Goal: Task Accomplishment & Management: Use online tool/utility

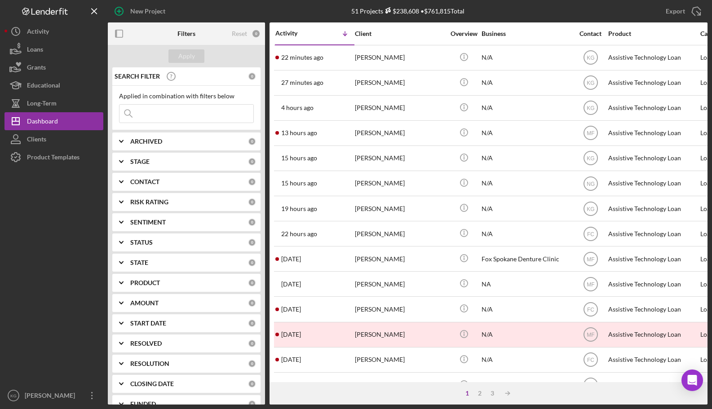
click at [214, 187] on div "CONTACT 0" at bounding box center [193, 182] width 126 height 18
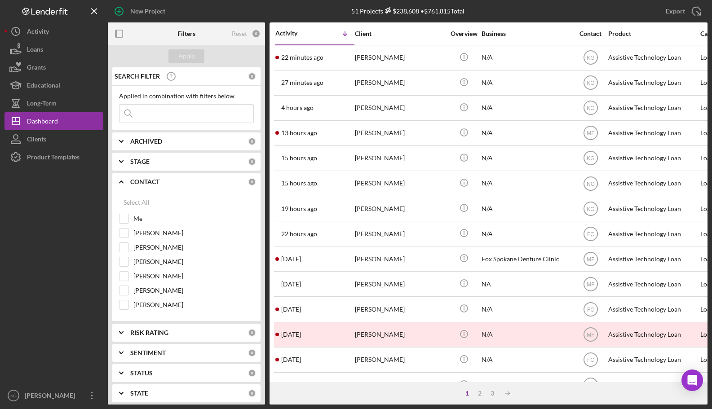
click at [213, 186] on div "CONTACT 0" at bounding box center [193, 182] width 126 height 18
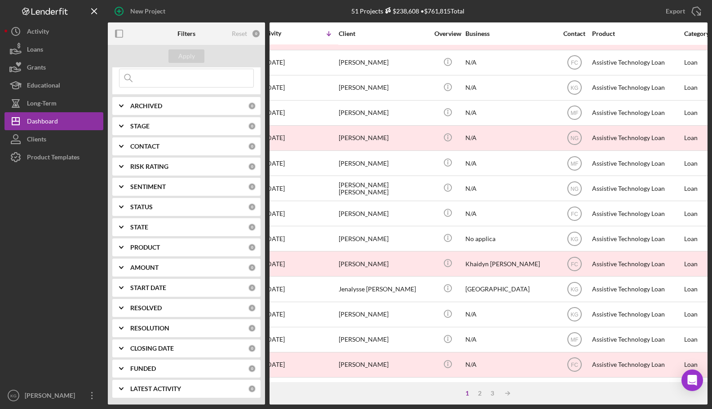
scroll to position [304, 0]
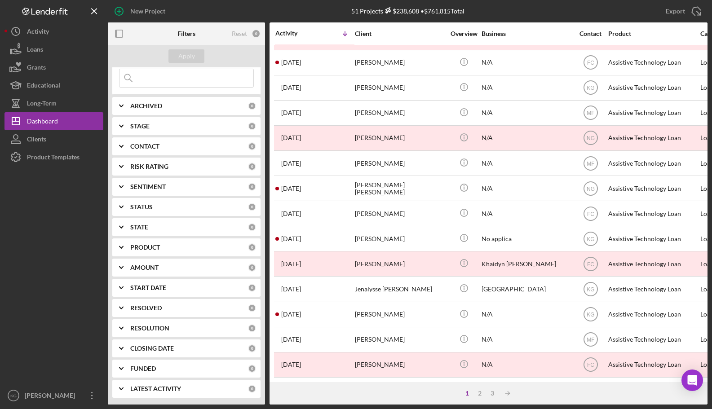
click at [180, 211] on div "STATUS" at bounding box center [189, 207] width 118 height 7
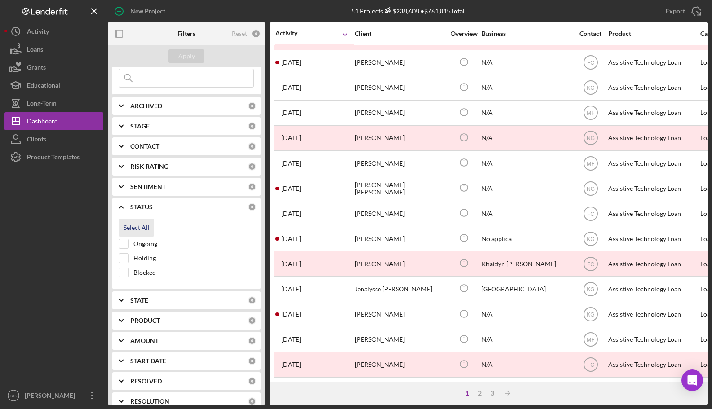
click at [136, 228] on div "Select All" at bounding box center [137, 228] width 26 height 18
checkbox input "true"
click at [48, 234] on div at bounding box center [53, 276] width 99 height 221
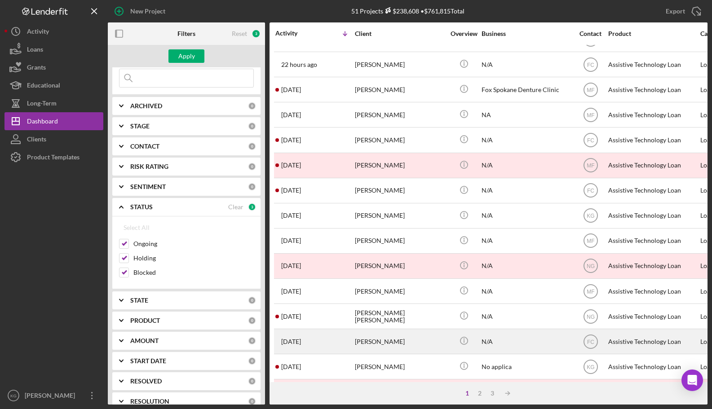
scroll to position [0, 0]
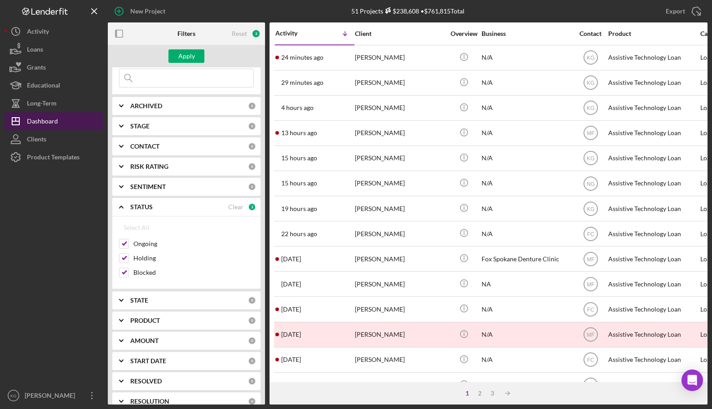
click at [45, 120] on div "Dashboard" at bounding box center [42, 122] width 31 height 20
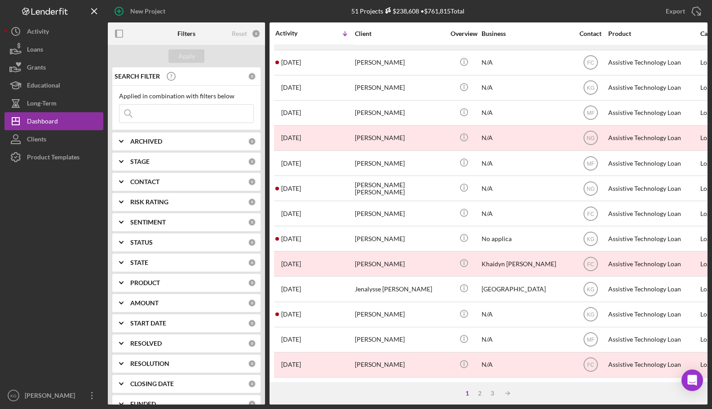
scroll to position [304, 0]
click at [37, 138] on div "Clients" at bounding box center [36, 140] width 19 height 20
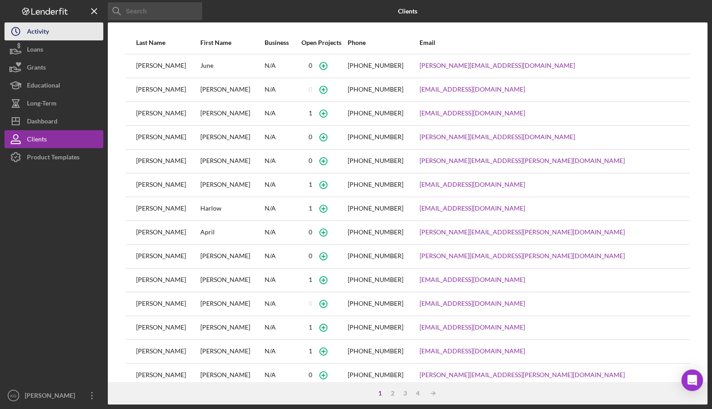
click at [35, 31] on div "Activity" at bounding box center [38, 32] width 22 height 20
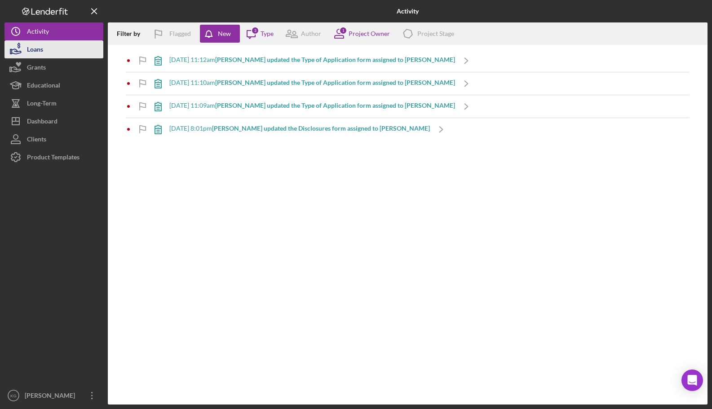
click at [36, 46] on div "Loans" at bounding box center [35, 50] width 16 height 20
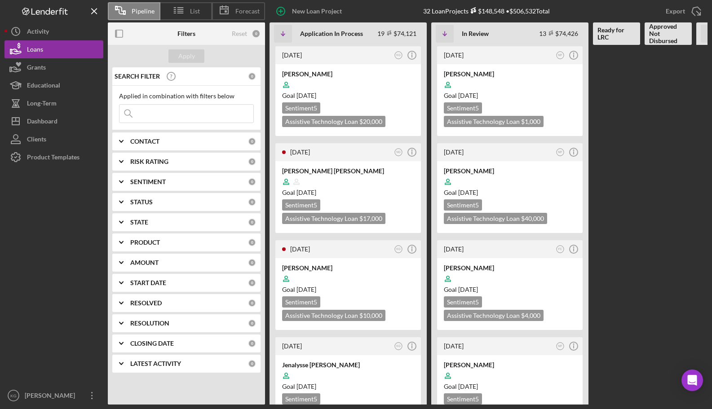
scroll to position [764, 0]
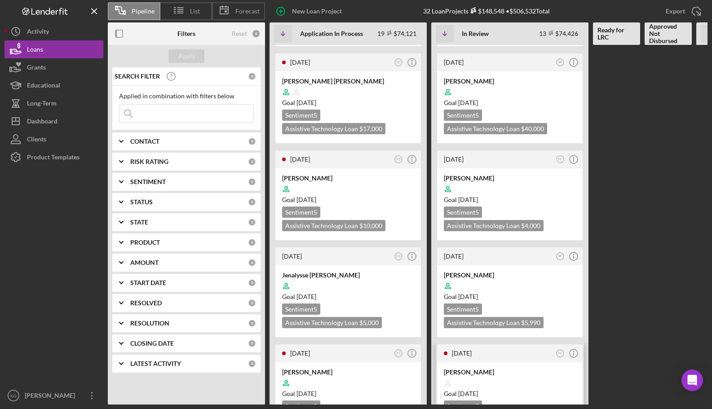
click at [550, 390] on div "Goal 3 weeks from now" at bounding box center [510, 394] width 132 height 9
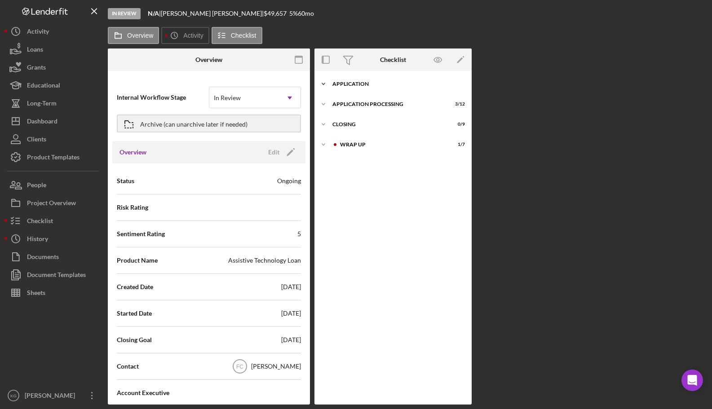
click at [359, 83] on div "Application" at bounding box center [397, 83] width 128 height 5
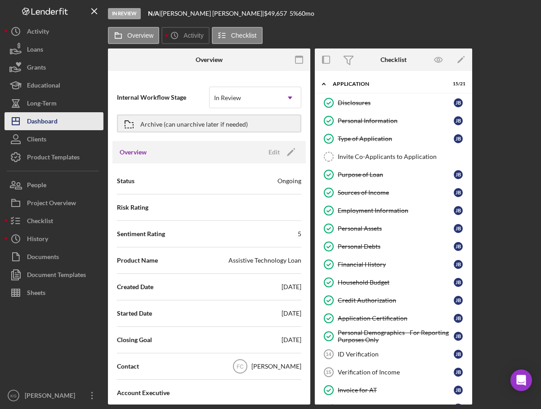
click at [43, 123] on div "Dashboard" at bounding box center [42, 122] width 31 height 20
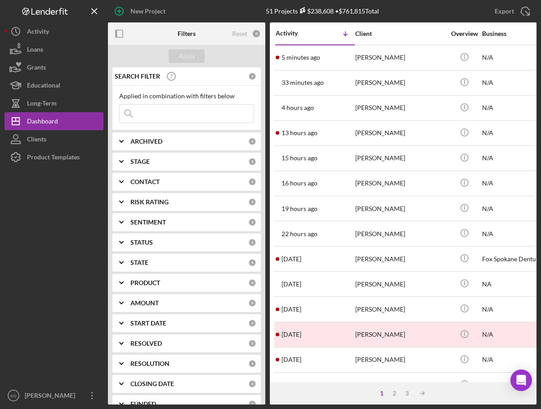
click at [161, 182] on div "CONTACT" at bounding box center [189, 181] width 118 height 7
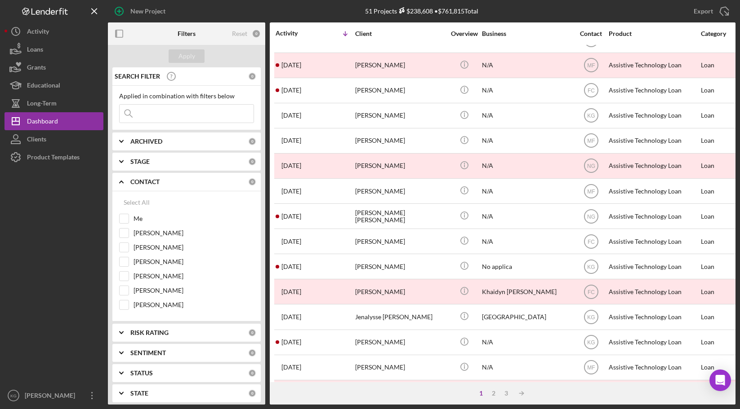
scroll to position [304, 0]
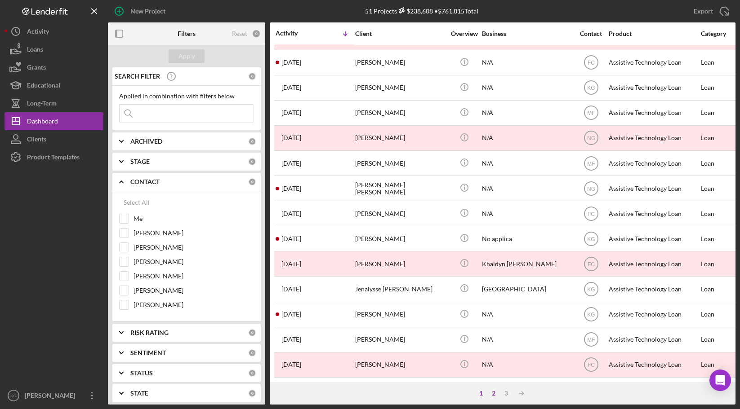
click at [493, 395] on div "2" at bounding box center [493, 393] width 13 height 7
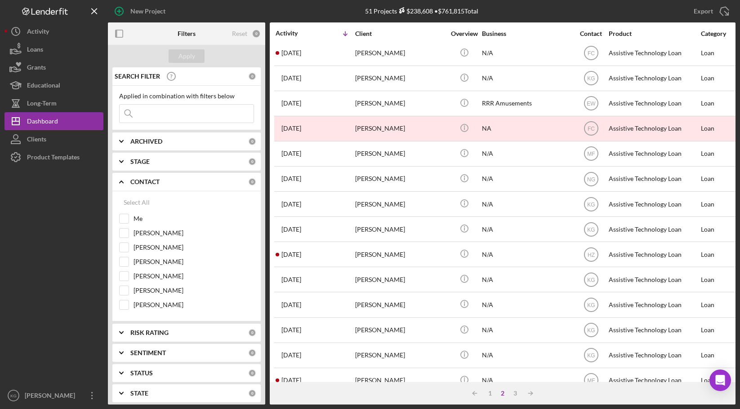
scroll to position [0, 0]
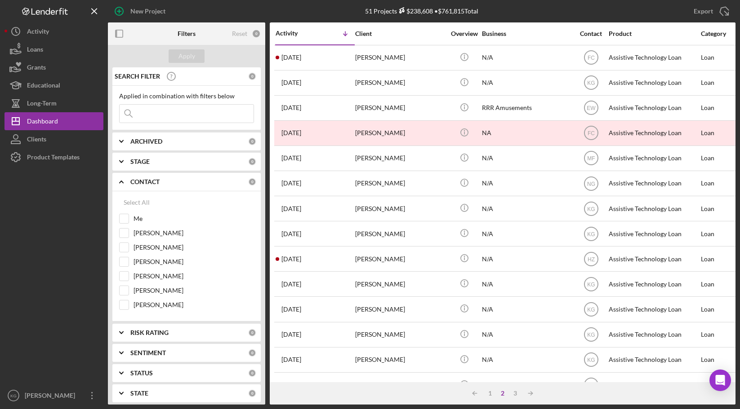
click at [151, 138] on b "ARCHIVED" at bounding box center [146, 141] width 32 height 7
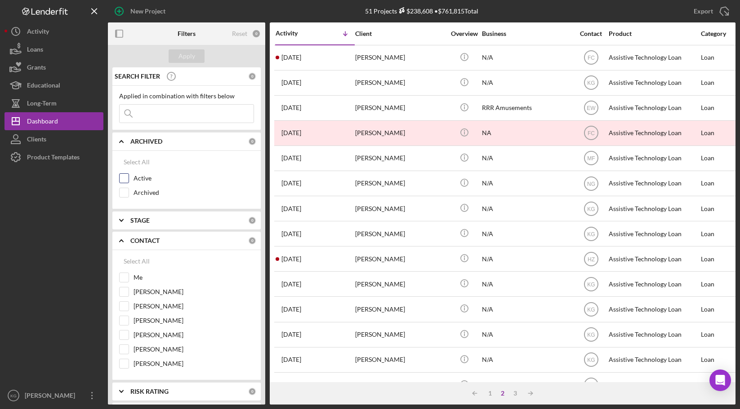
click at [124, 178] on input "Active" at bounding box center [124, 178] width 9 height 9
checkbox input "true"
click at [193, 55] on div "Apply" at bounding box center [186, 55] width 17 height 13
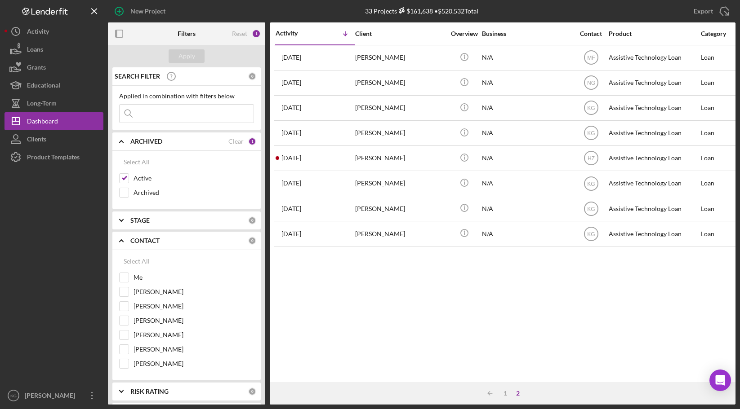
click at [164, 240] on div "CONTACT" at bounding box center [189, 240] width 118 height 7
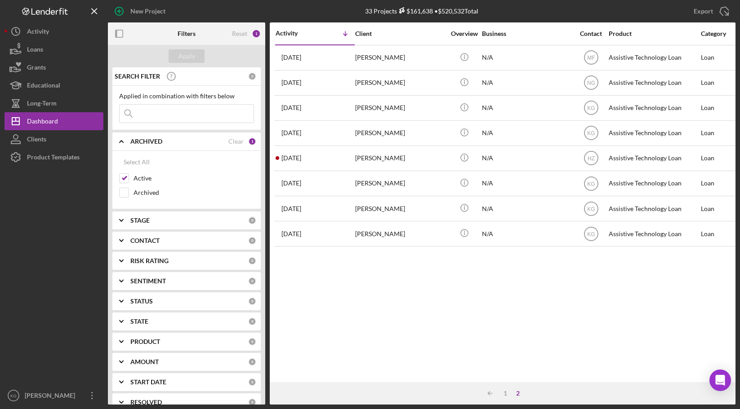
click at [164, 240] on div "CONTACT" at bounding box center [189, 240] width 118 height 7
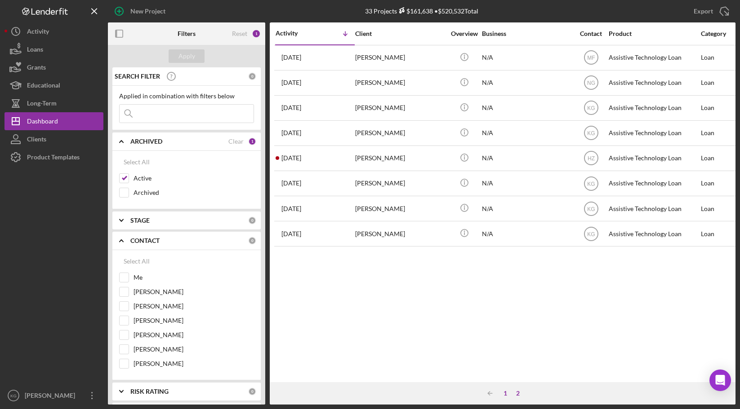
click at [505, 395] on div "1" at bounding box center [505, 393] width 13 height 7
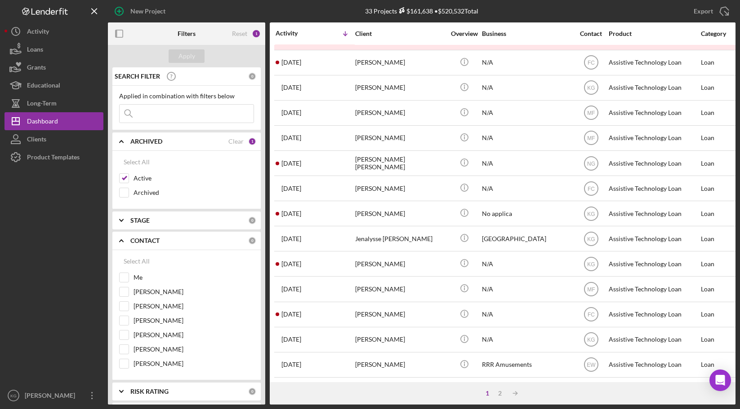
scroll to position [304, 0]
click at [36, 50] on div "Loans" at bounding box center [35, 50] width 16 height 20
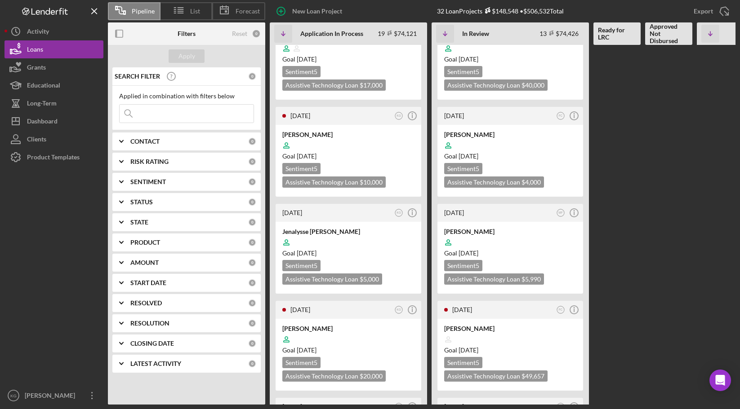
scroll to position [854, 0]
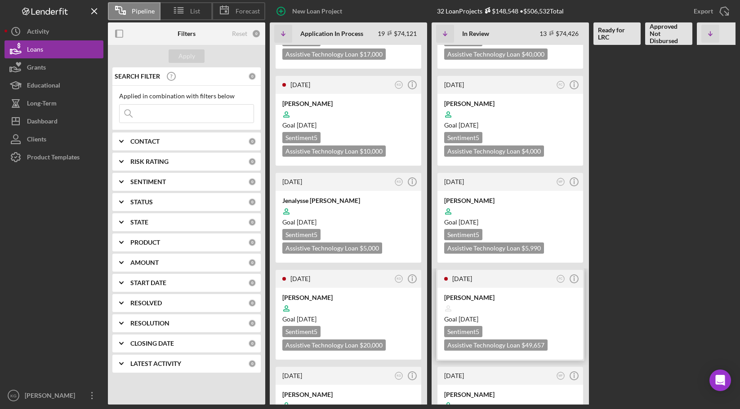
click at [550, 315] on div "Goal 3 weeks from now" at bounding box center [510, 319] width 132 height 9
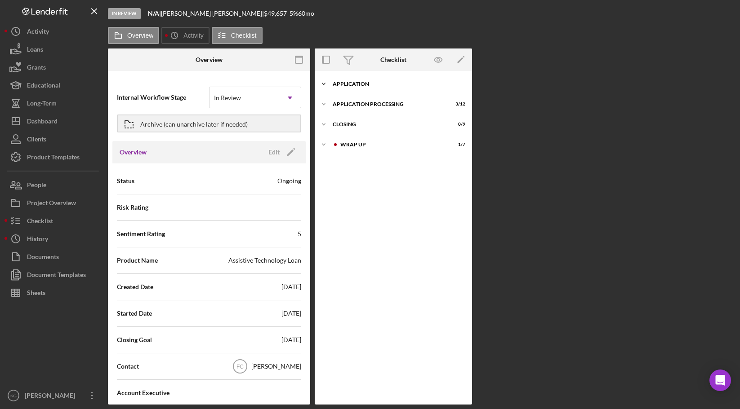
click at [356, 83] on div "Application" at bounding box center [397, 83] width 128 height 5
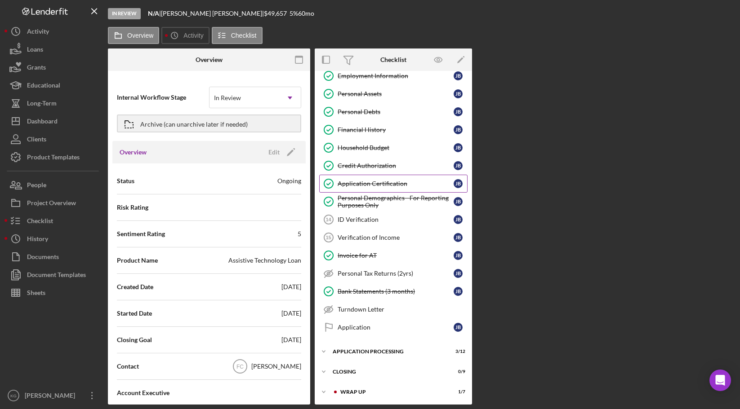
scroll to position [136, 0]
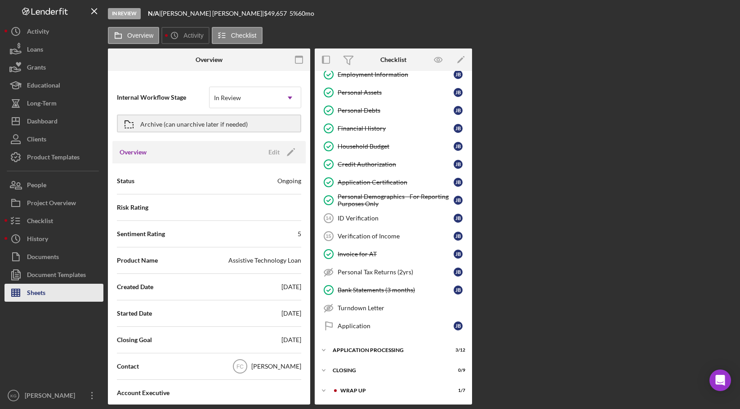
click at [40, 294] on div "Sheets" at bounding box center [36, 294] width 18 height 20
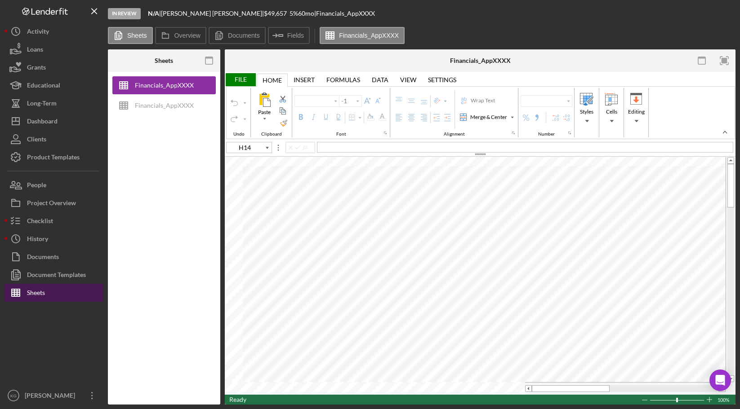
type input "Arial"
type input "10"
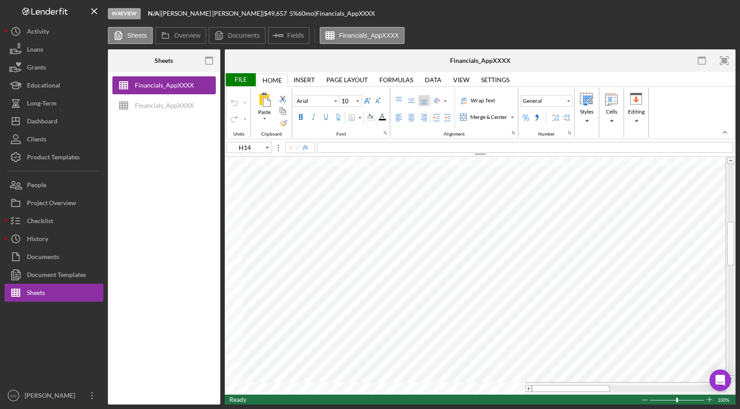
click at [77, 338] on div at bounding box center [53, 344] width 99 height 85
